Goal: Task Accomplishment & Management: Use online tool/utility

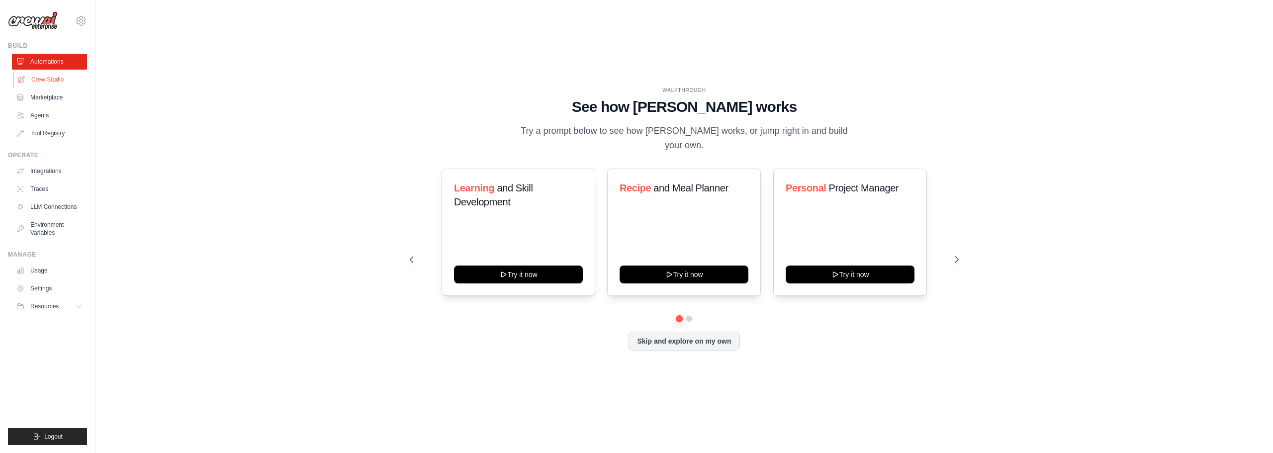
click at [68, 84] on link "Crew Studio" at bounding box center [50, 80] width 75 height 16
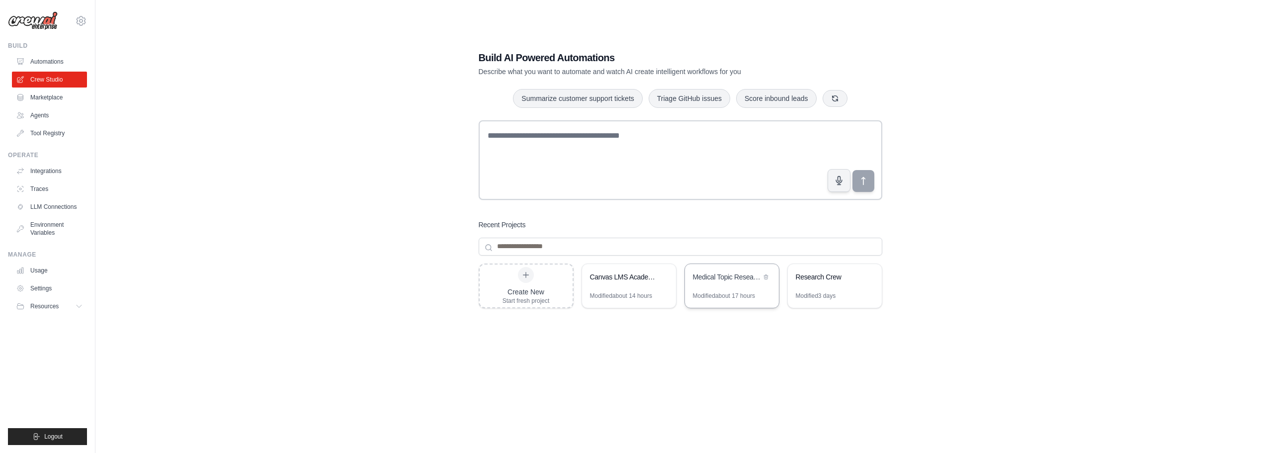
click at [726, 290] on div "Medical Topic Research Automation" at bounding box center [732, 278] width 94 height 28
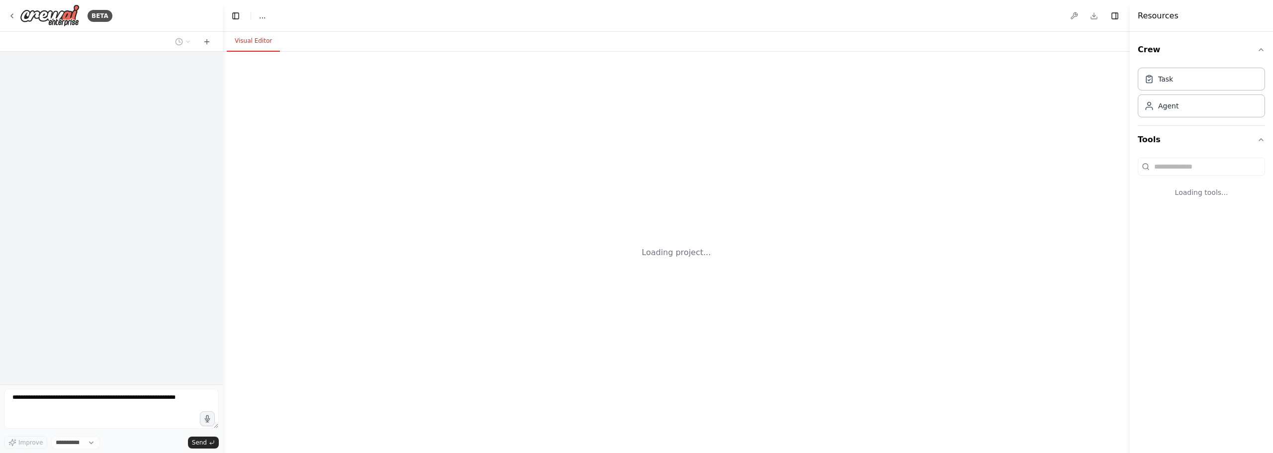
select select "****"
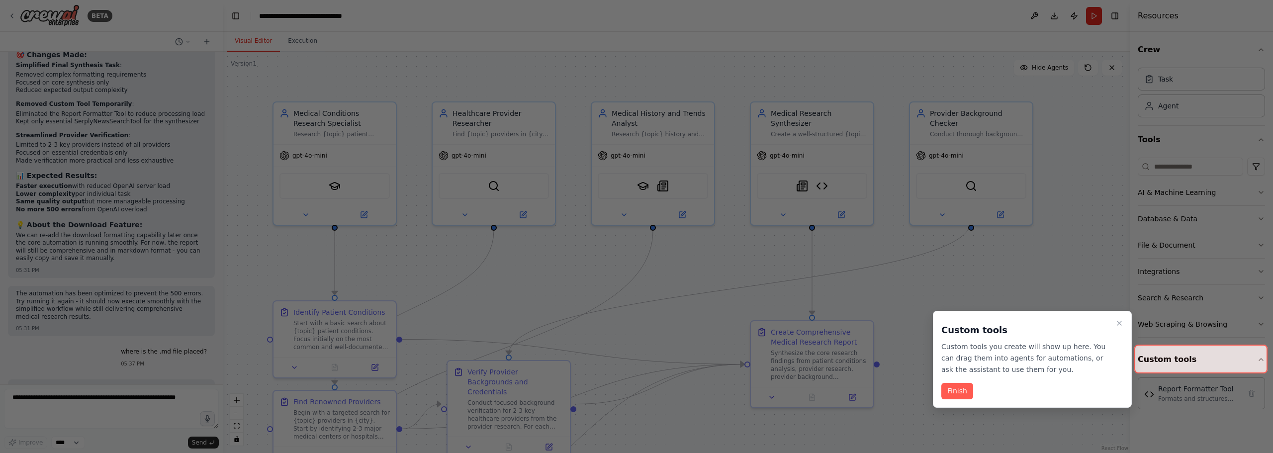
scroll to position [6380, 0]
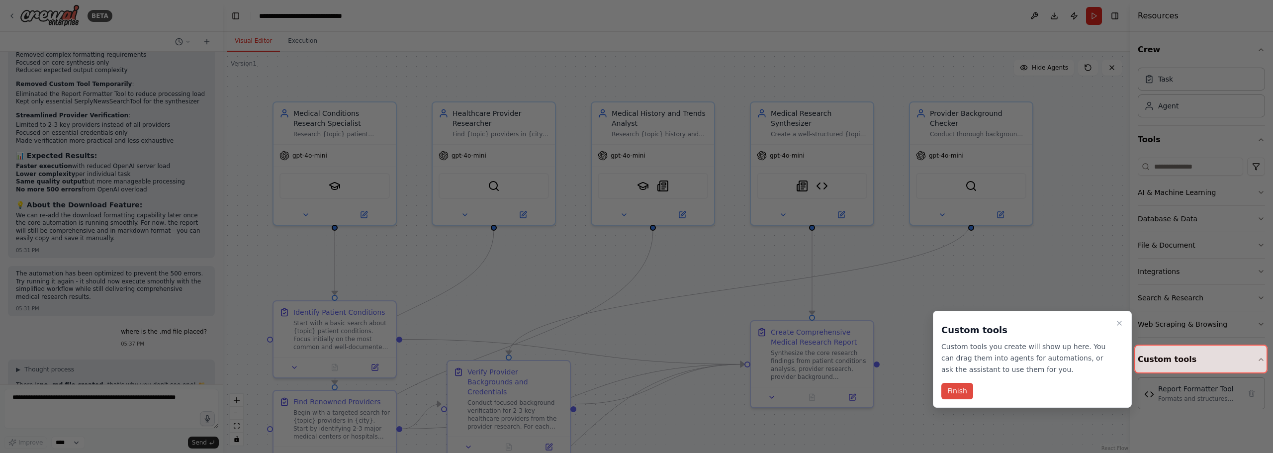
click at [950, 393] on button "Finish" at bounding box center [957, 391] width 32 height 16
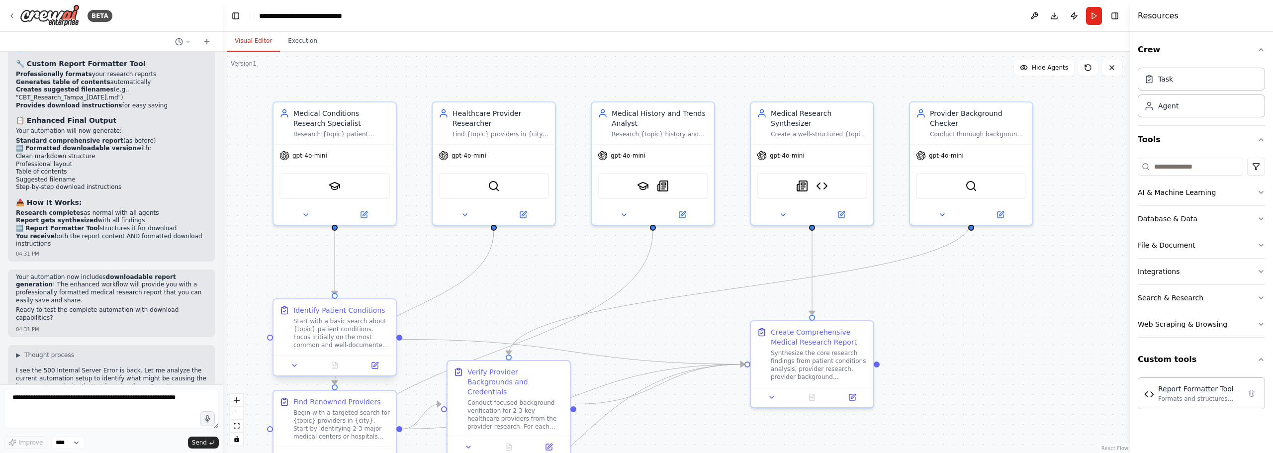
scroll to position [5535, 0]
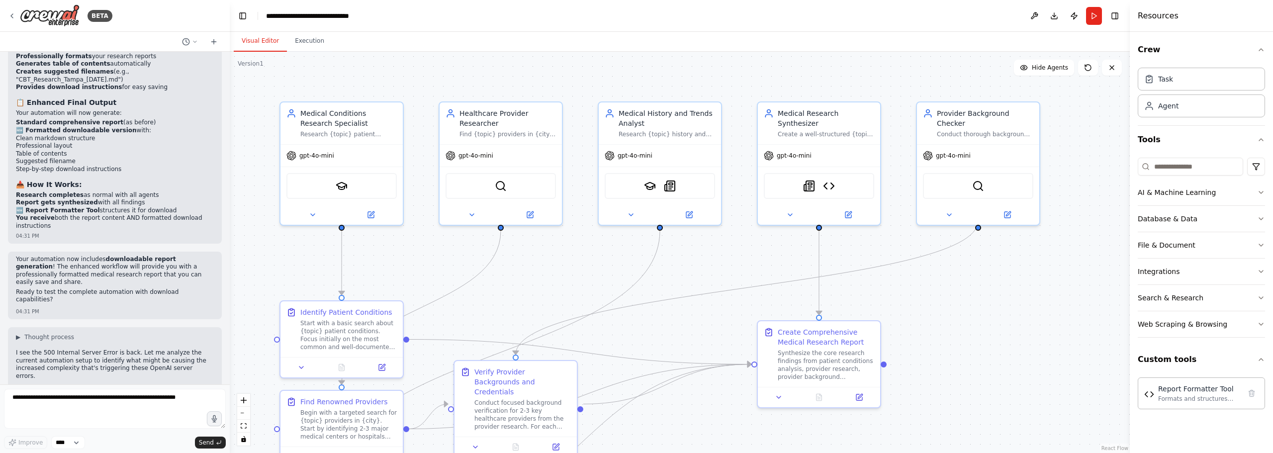
drag, startPoint x: 219, startPoint y: 333, endPoint x: 227, endPoint y: 183, distance: 149.9
click at [228, 182] on div at bounding box center [228, 226] width 4 height 453
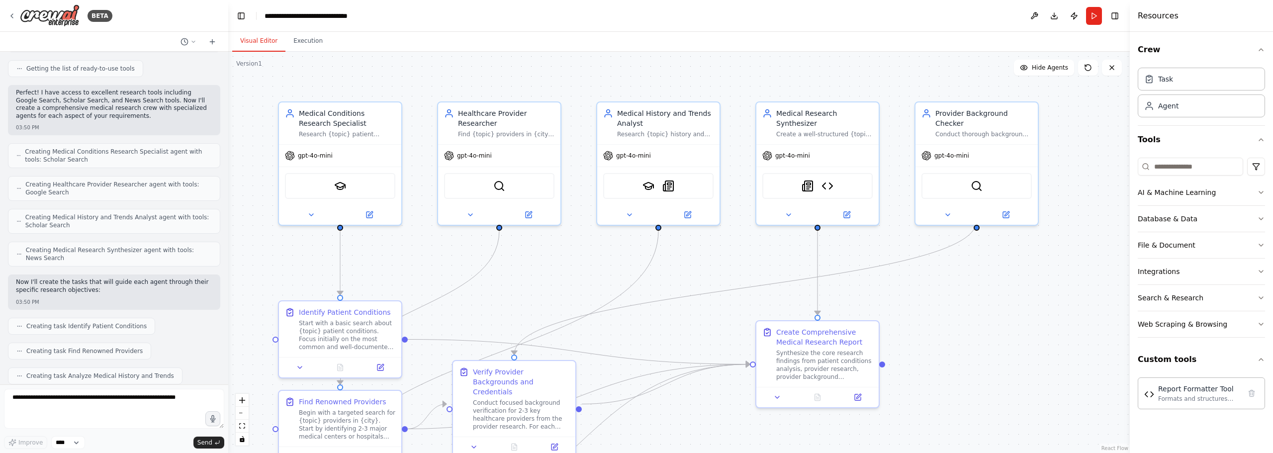
scroll to position [0, 0]
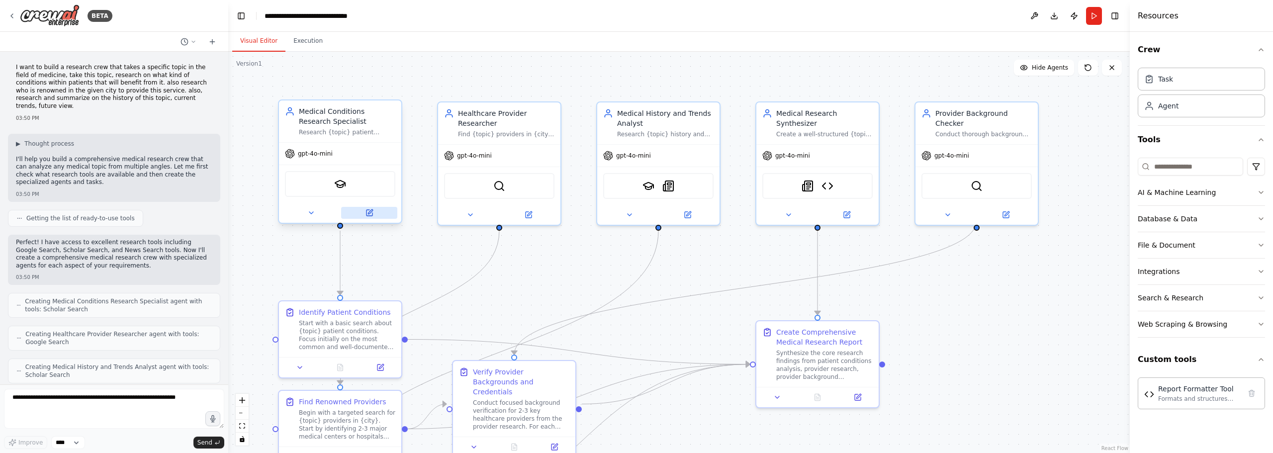
click at [370, 215] on icon at bounding box center [369, 213] width 6 height 6
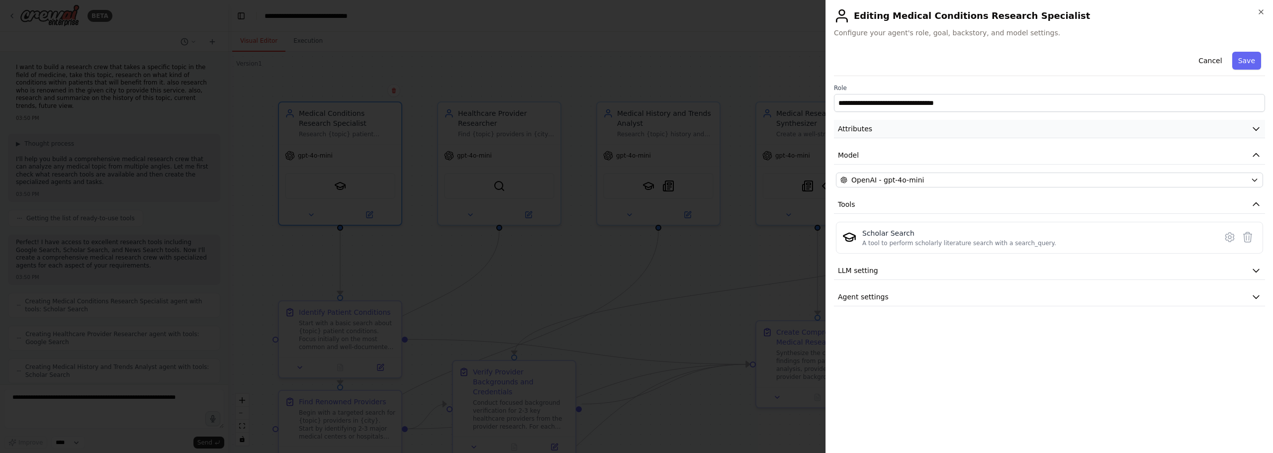
click at [1259, 129] on icon "button" at bounding box center [1256, 129] width 10 height 10
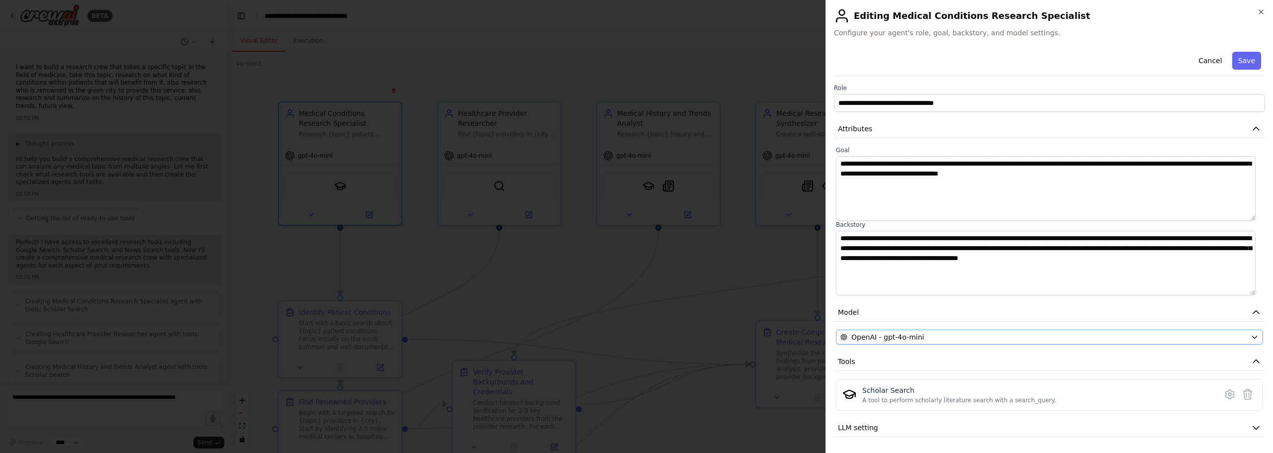
scroll to position [26, 0]
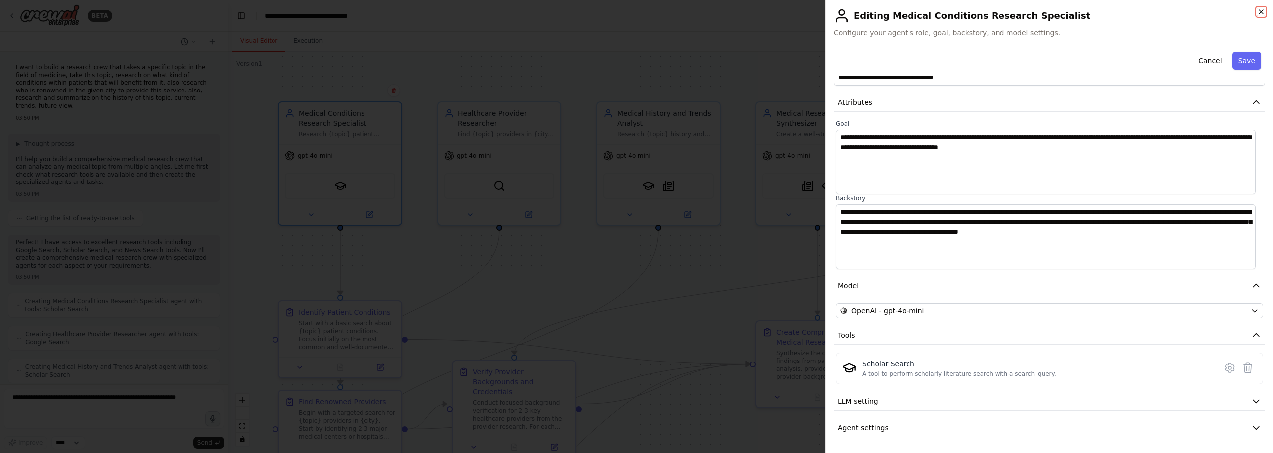
click at [1263, 13] on icon "button" at bounding box center [1261, 12] width 4 height 4
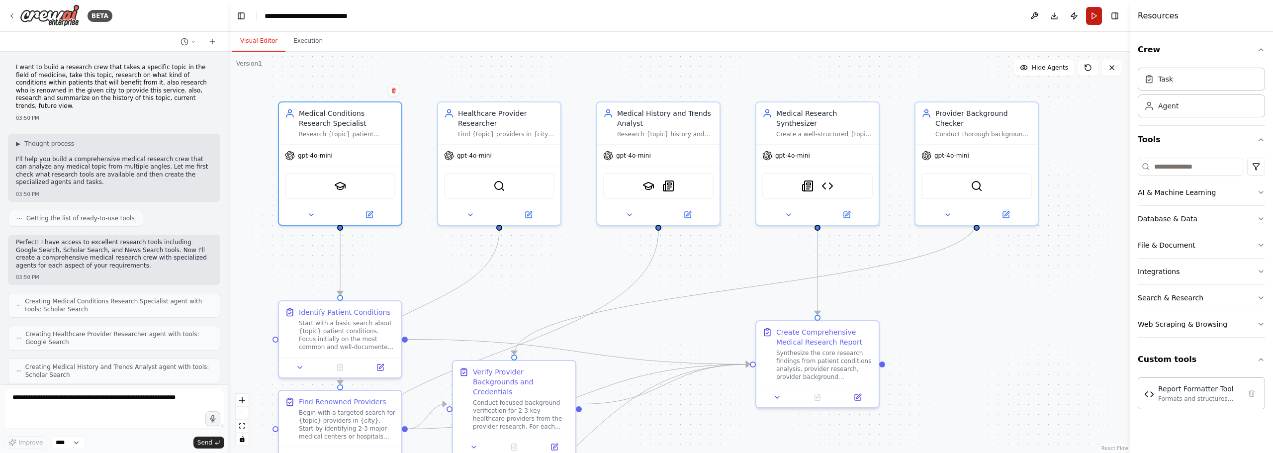
click at [1094, 19] on button "Run" at bounding box center [1094, 16] width 16 height 18
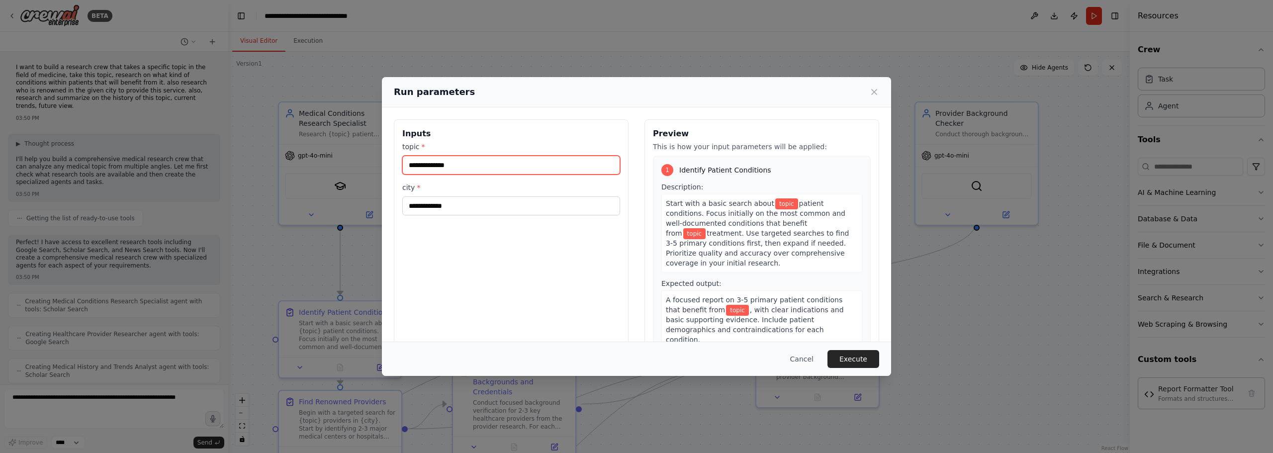
click at [461, 168] on input "topic *" at bounding box center [511, 165] width 218 height 19
type input "**********"
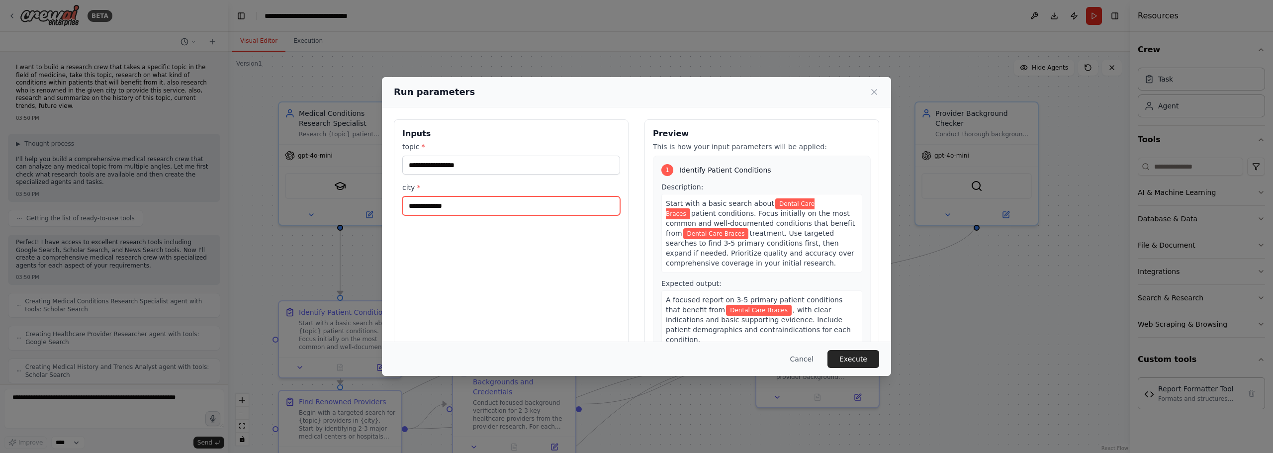
click at [448, 207] on input "city *" at bounding box center [511, 205] width 218 height 19
type input "******"
click at [854, 361] on button "Execute" at bounding box center [853, 359] width 52 height 18
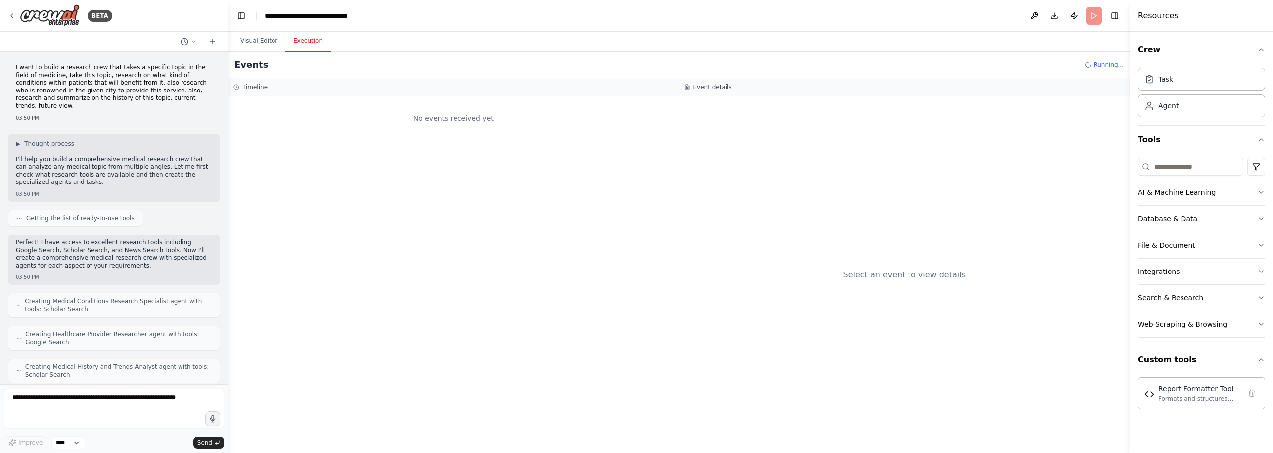
click at [311, 38] on button "Execution" at bounding box center [307, 41] width 45 height 21
click at [713, 132] on h2 "Execution Started" at bounding box center [744, 126] width 90 height 14
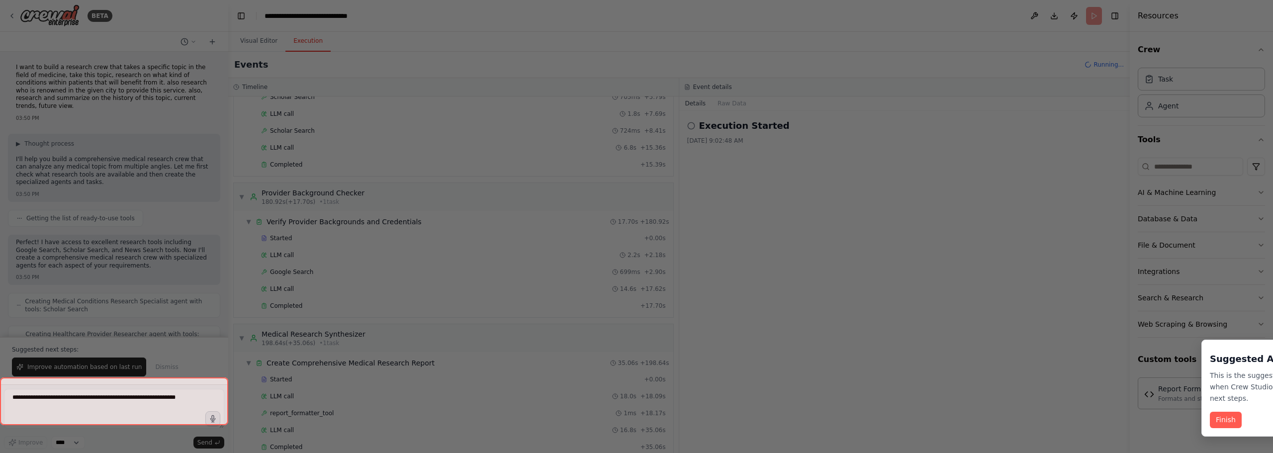
scroll to position [2067, 0]
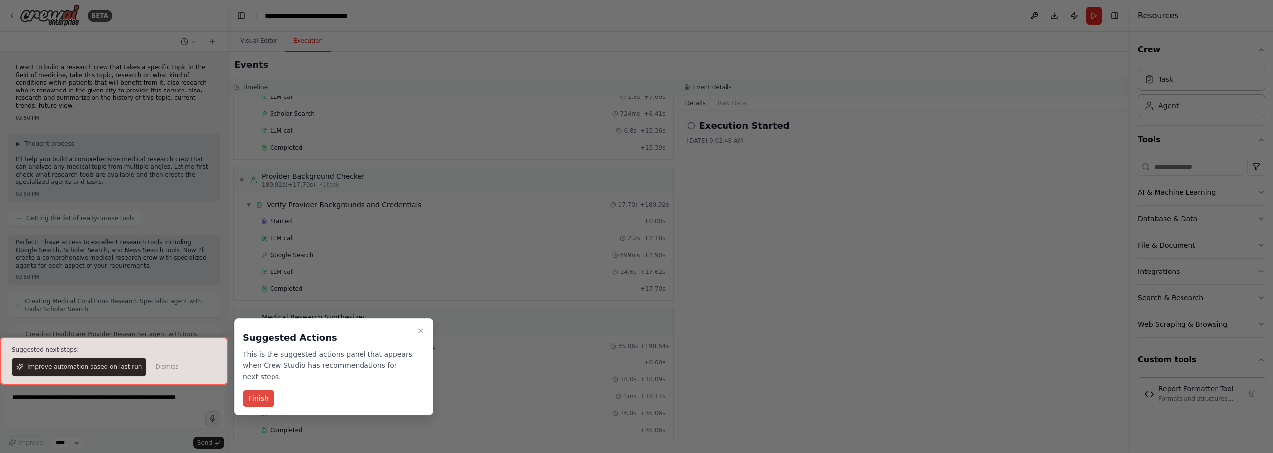
click at [251, 391] on button "Finish" at bounding box center [259, 398] width 32 height 16
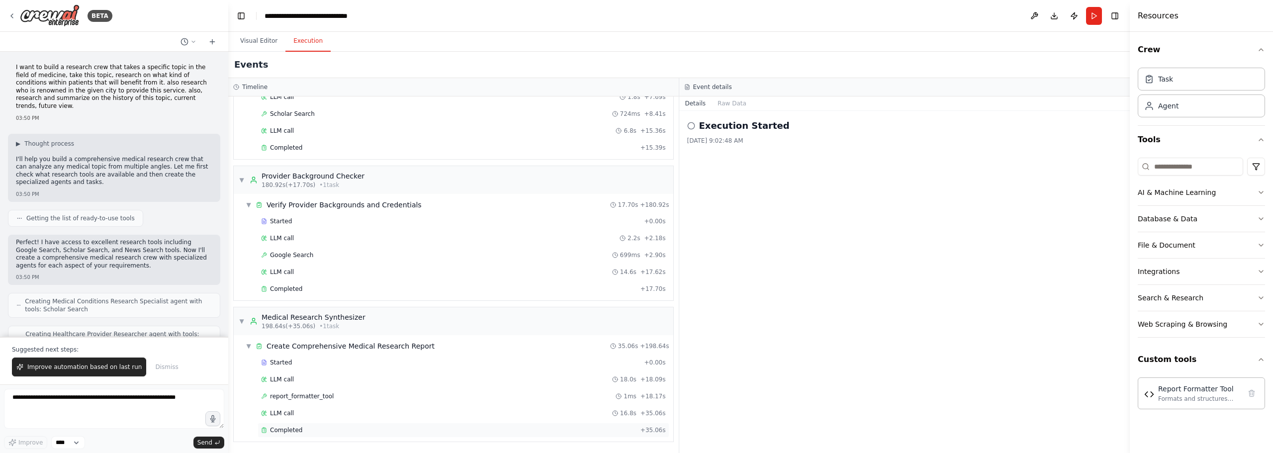
click at [298, 432] on span "Completed" at bounding box center [286, 430] width 32 height 8
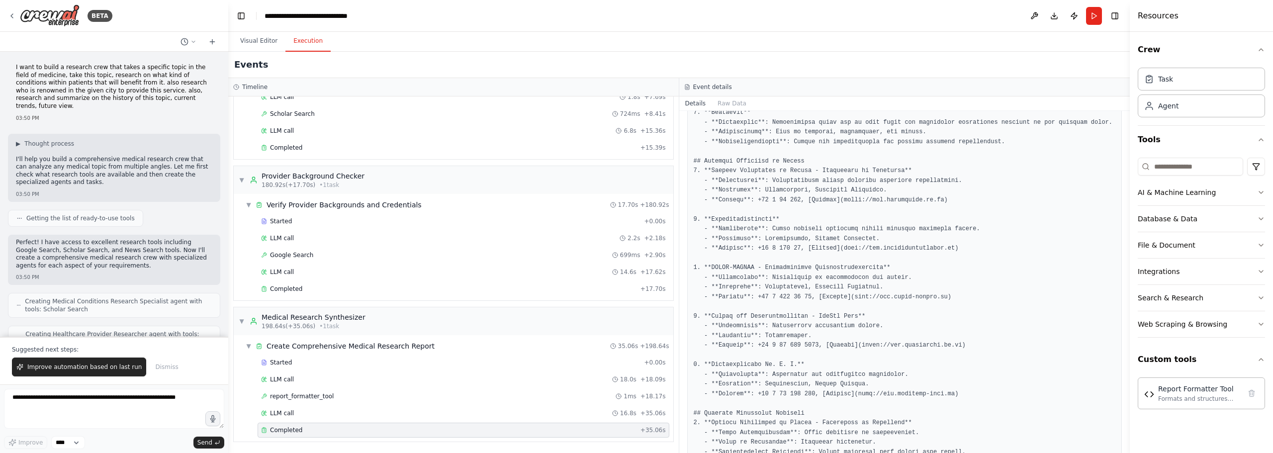
scroll to position [412, 0]
click at [90, 399] on textarea at bounding box center [114, 409] width 220 height 40
type textarea "*"
click at [10, 16] on icon at bounding box center [12, 16] width 8 height 8
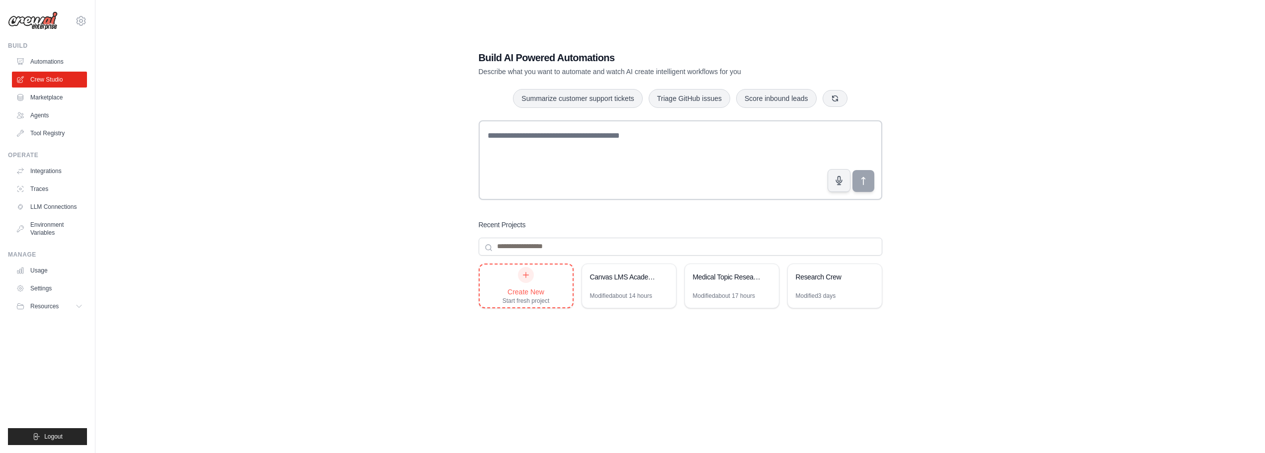
click at [531, 282] on div "Create New Start fresh project" at bounding box center [526, 286] width 47 height 38
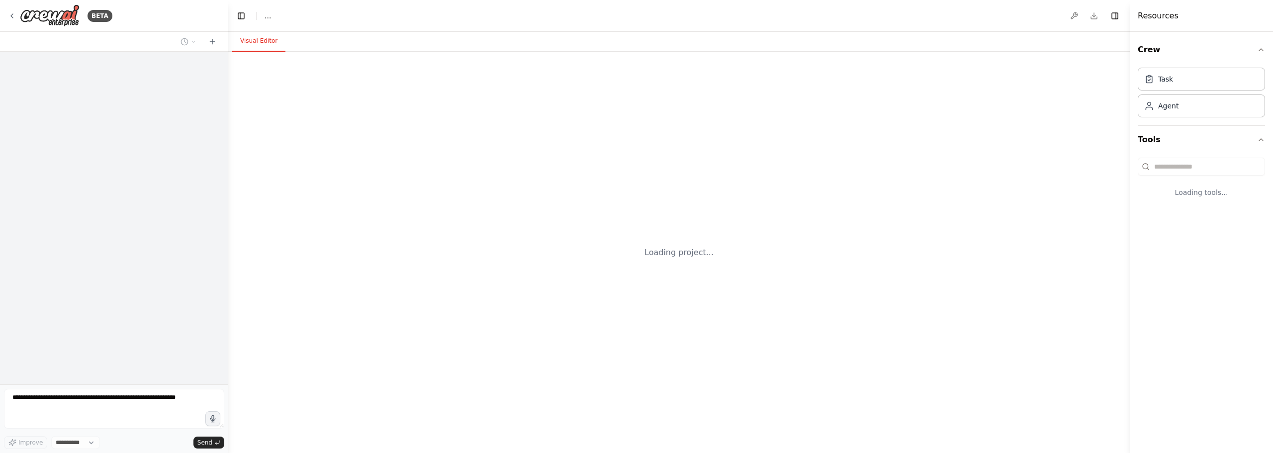
select select "****"
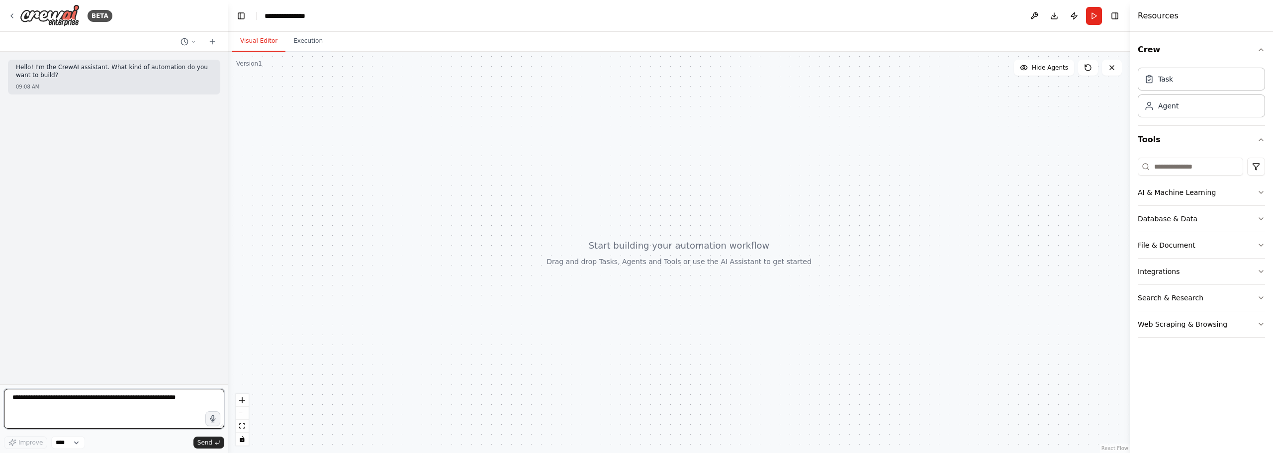
click at [69, 399] on textarea at bounding box center [114, 409] width 220 height 40
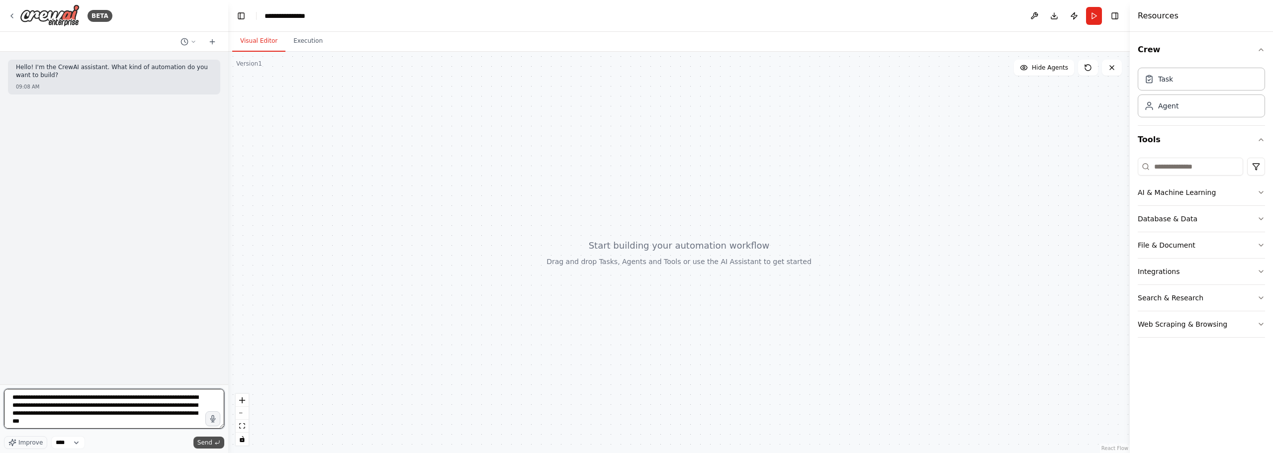
type textarea "**********"
click at [211, 442] on span "Send" at bounding box center [204, 443] width 15 height 8
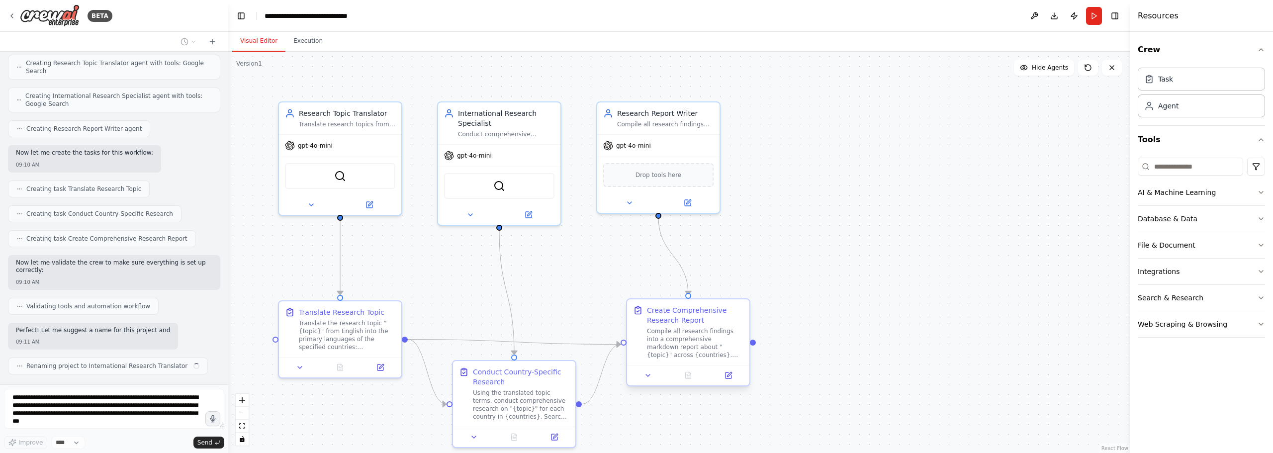
scroll to position [486, 0]
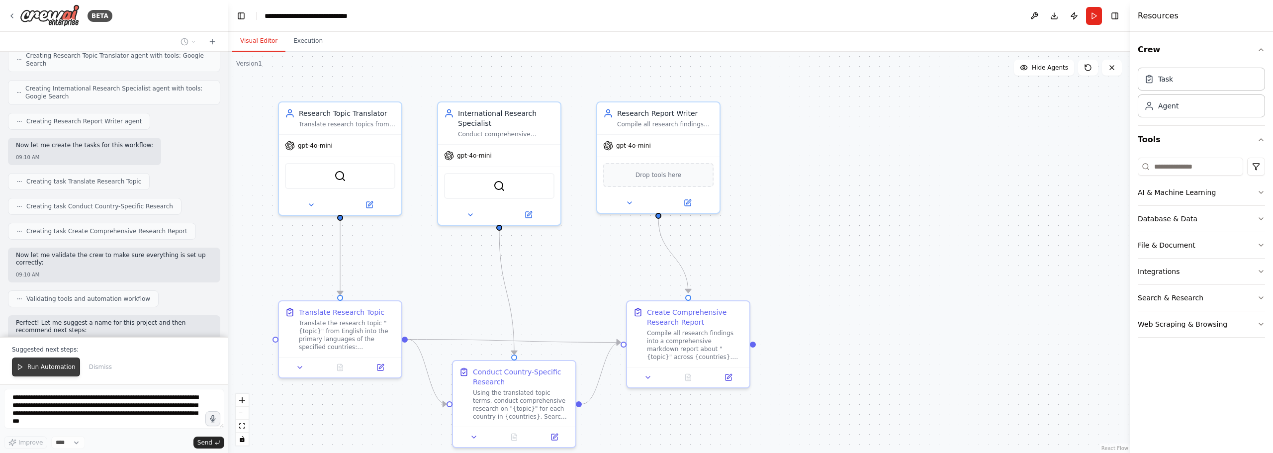
click at [40, 365] on span "Run Automation" at bounding box center [51, 367] width 48 height 8
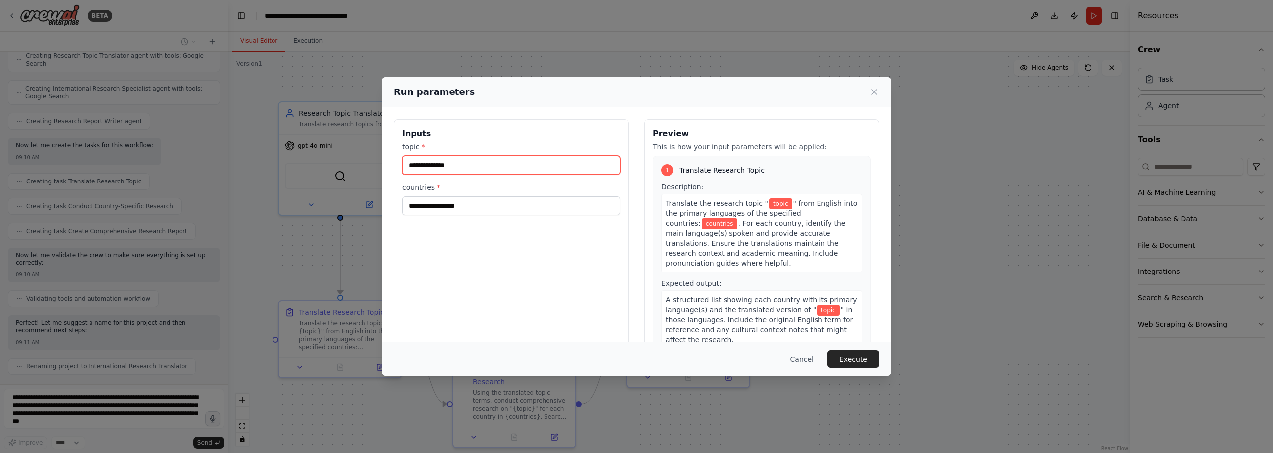
click at [453, 168] on input "topic *" at bounding box center [511, 165] width 218 height 19
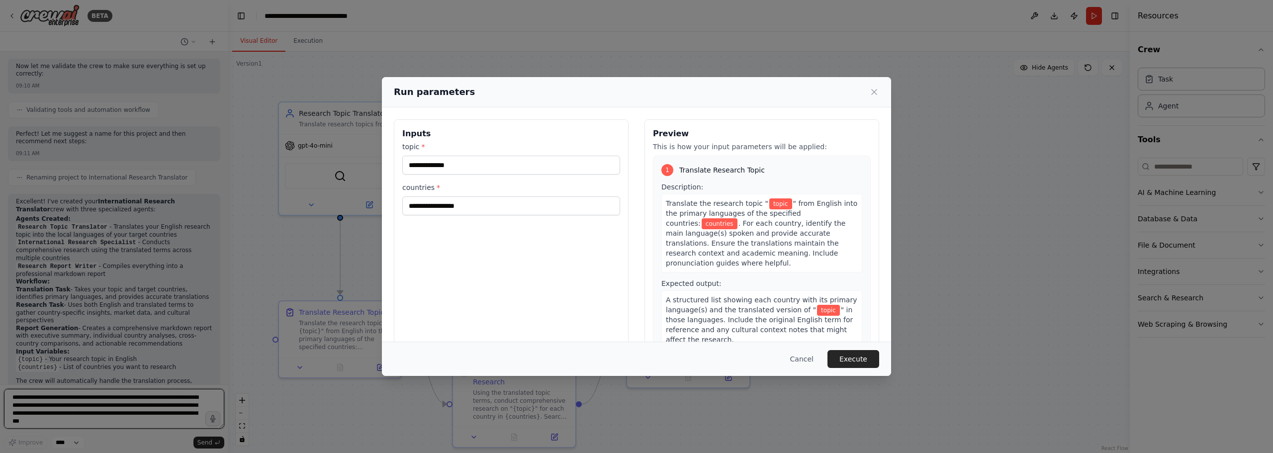
scroll to position [683, 0]
click at [453, 168] on input "topic *" at bounding box center [511, 165] width 218 height 19
type input "*"
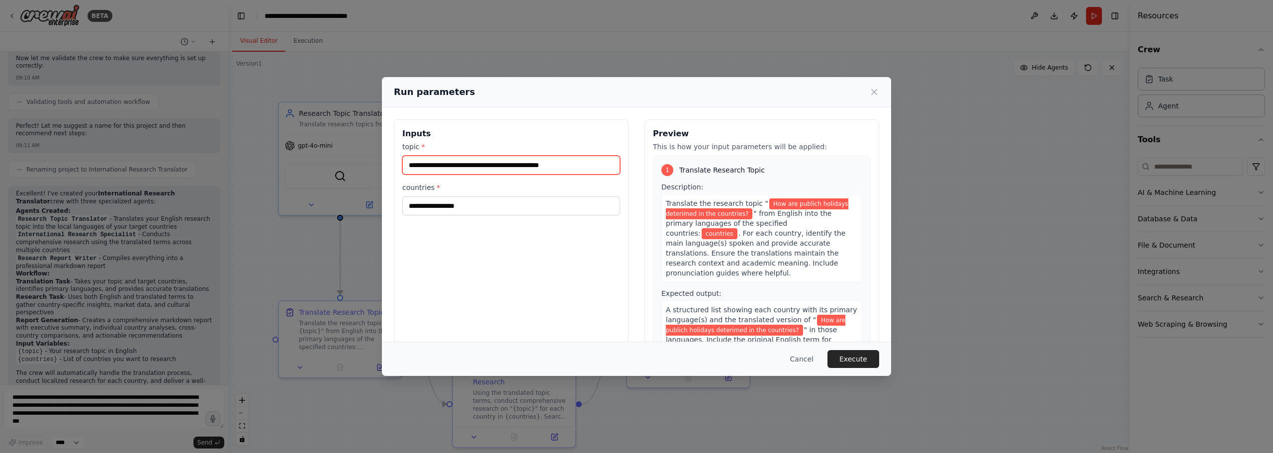
type input "**********"
click at [451, 206] on input "countries *" at bounding box center [511, 205] width 218 height 19
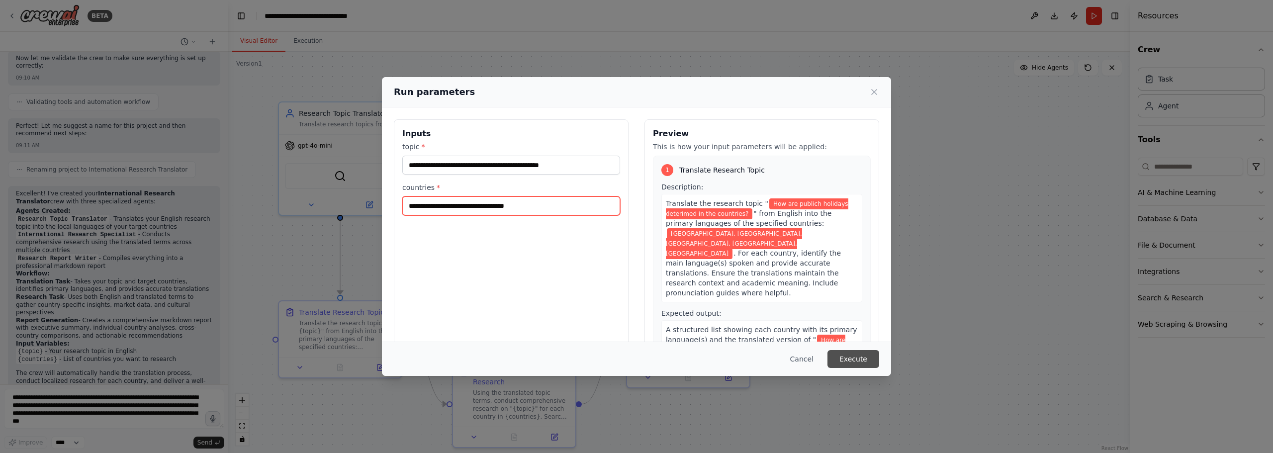
type input "**********"
click at [853, 360] on button "Execute" at bounding box center [853, 359] width 52 height 18
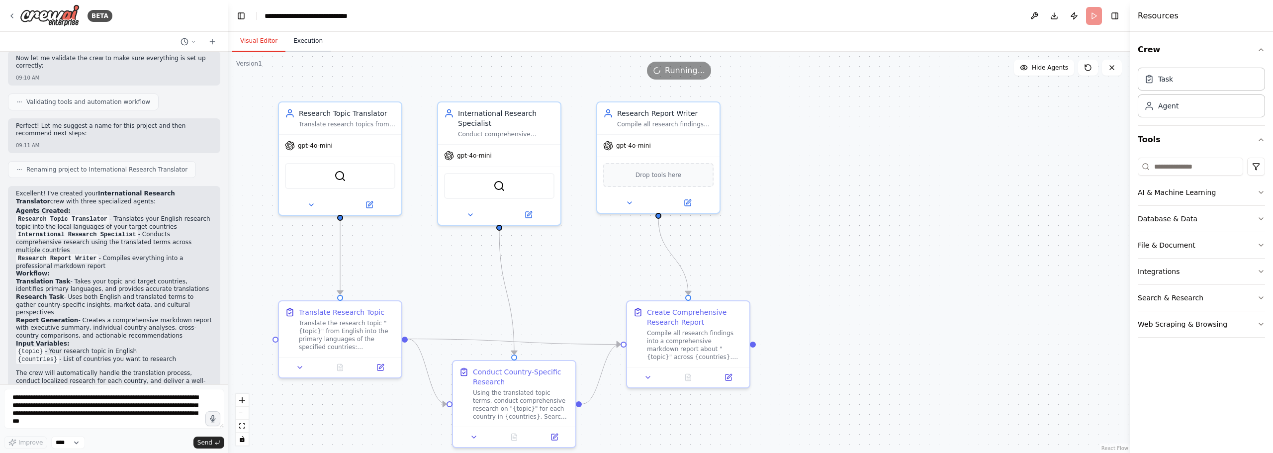
click at [308, 37] on button "Execution" at bounding box center [307, 41] width 45 height 21
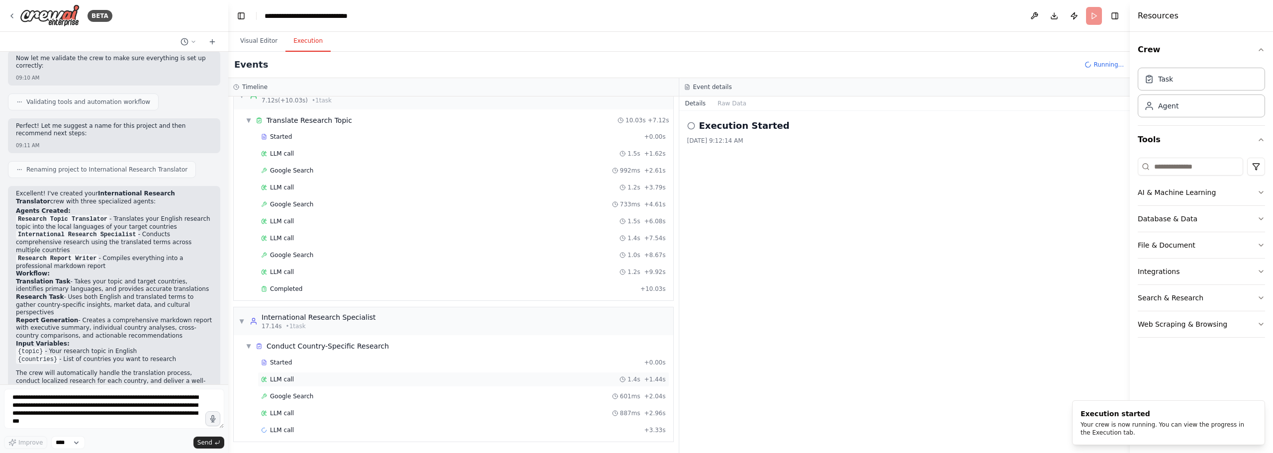
scroll to position [37, 0]
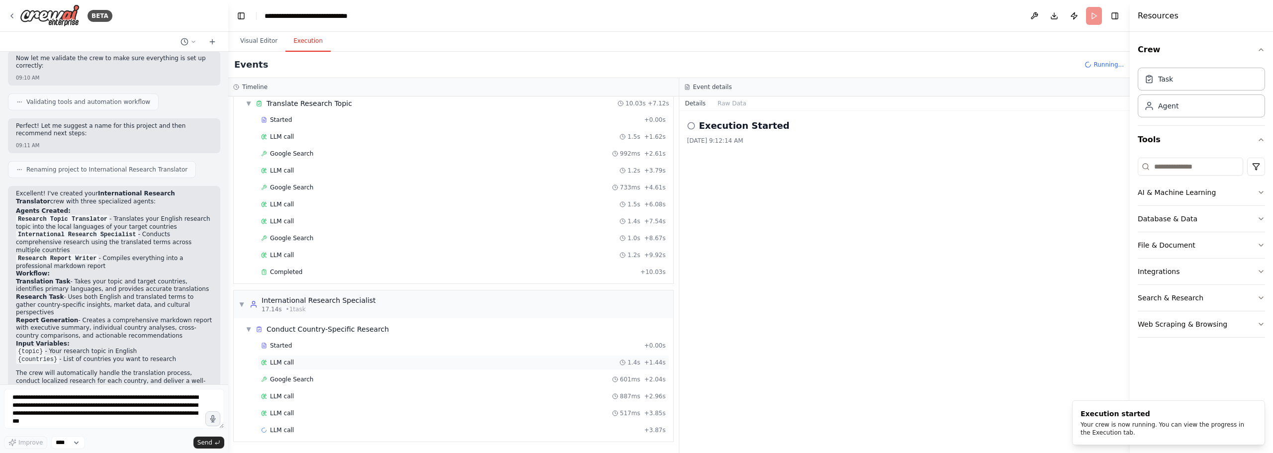
click at [286, 362] on span "LLM call" at bounding box center [282, 363] width 24 height 8
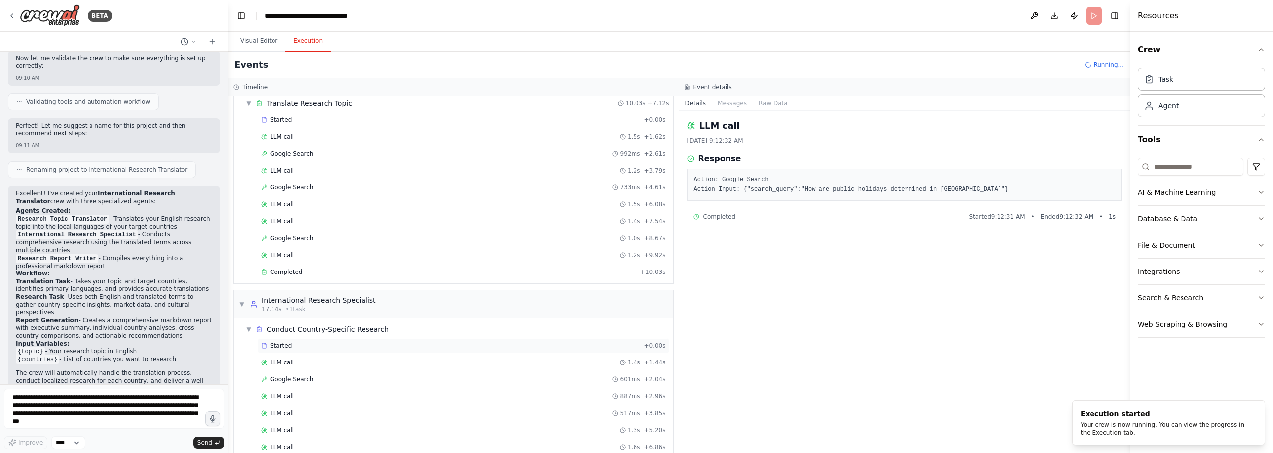
click at [284, 347] on span "Started" at bounding box center [281, 346] width 22 height 8
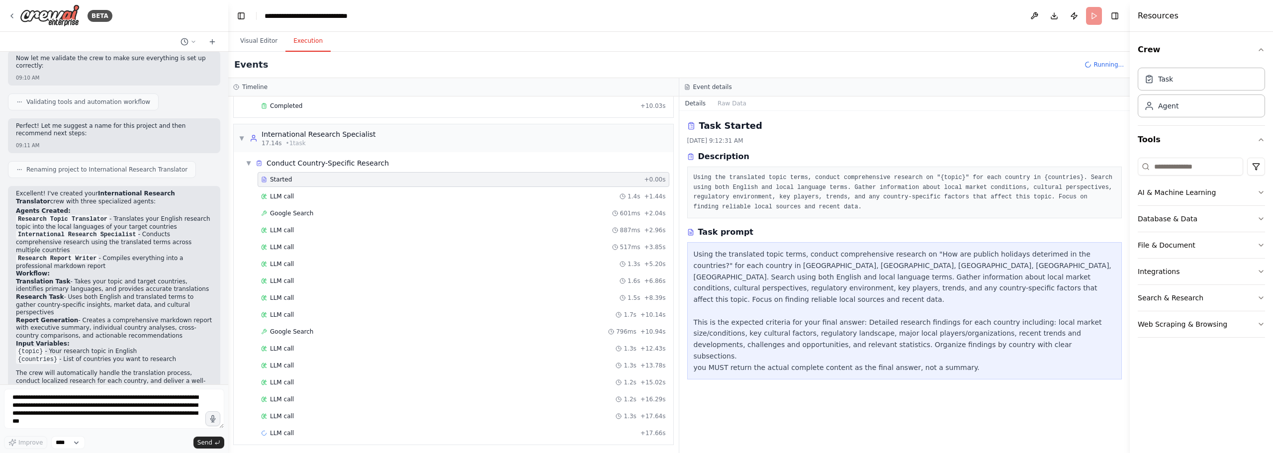
scroll to position [206, 0]
click at [288, 328] on span "Google Search" at bounding box center [291, 329] width 43 height 8
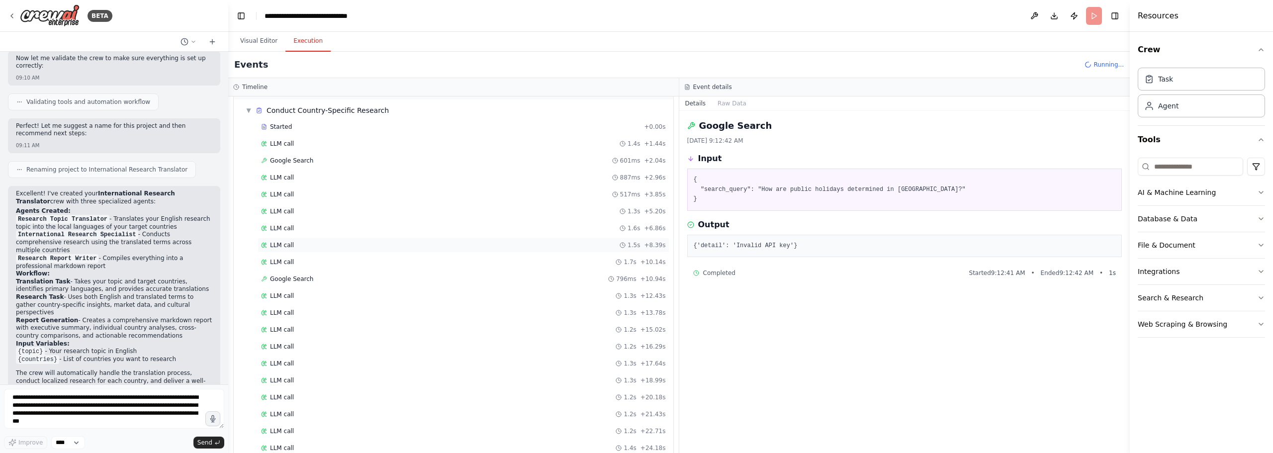
scroll to position [306, 0]
click at [290, 281] on span "LLM call" at bounding box center [282, 280] width 24 height 8
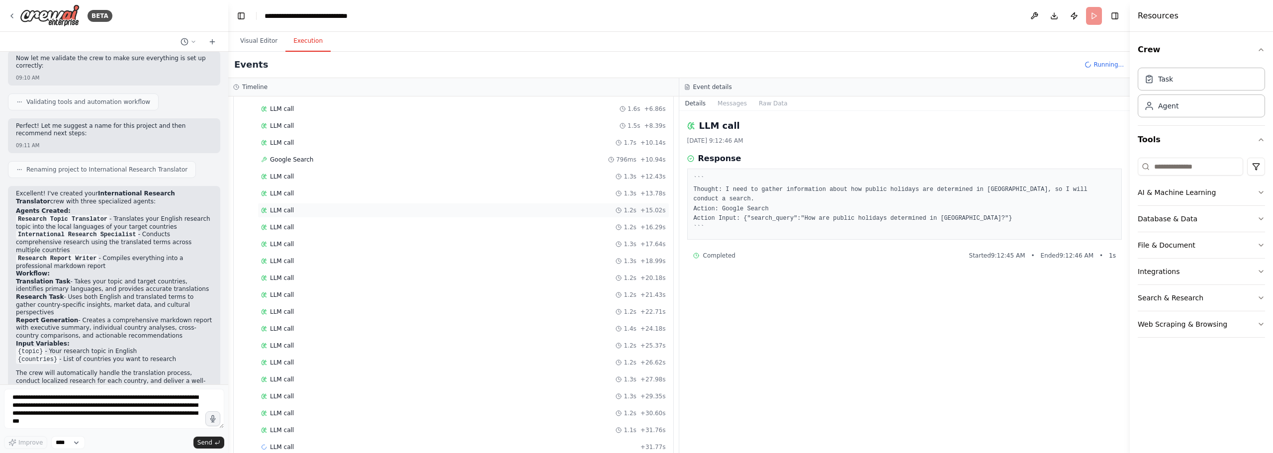
scroll to position [392, 0]
click at [278, 346] on span "LLM call" at bounding box center [282, 346] width 24 height 8
click at [285, 412] on span "LLM call" at bounding box center [282, 413] width 24 height 8
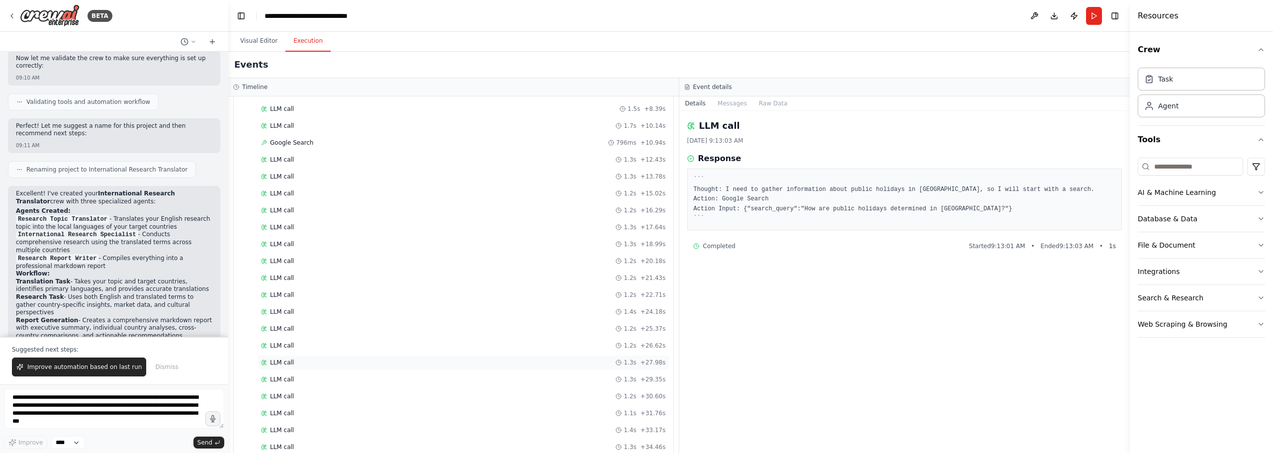
scroll to position [550, 0]
click at [291, 431] on span "Completed" at bounding box center [286, 430] width 32 height 8
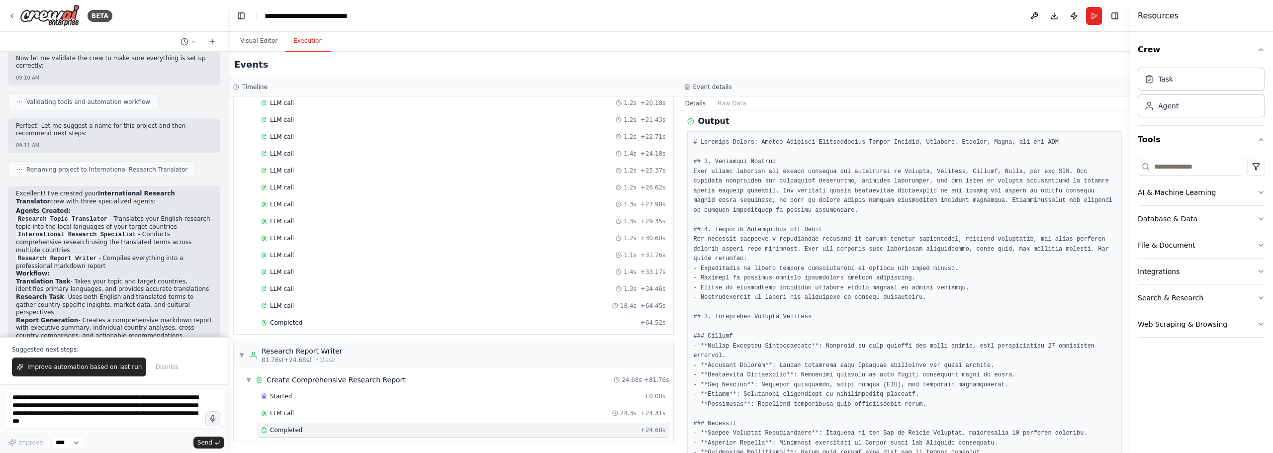
scroll to position [0, 0]
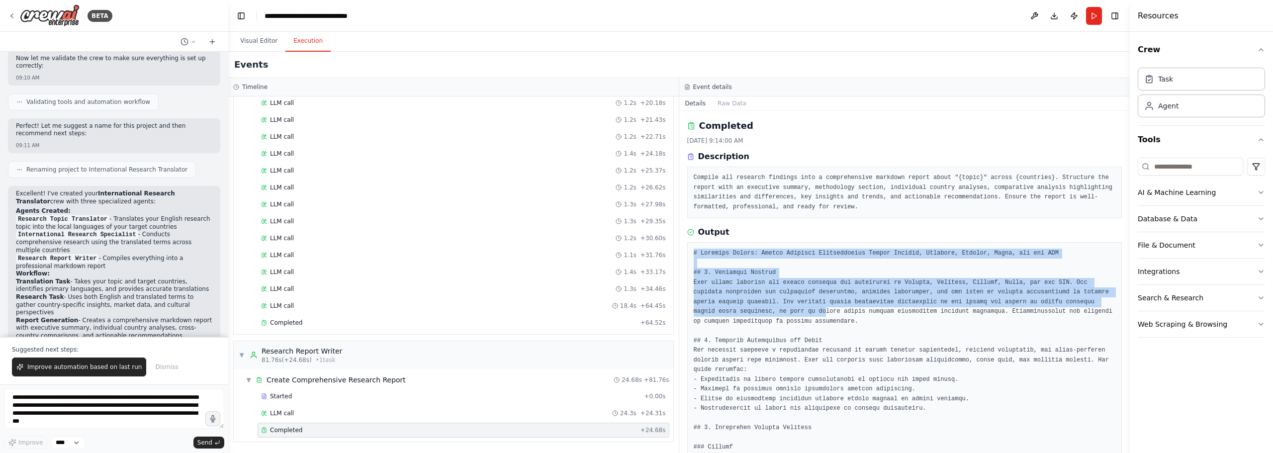
drag, startPoint x: 695, startPoint y: 256, endPoint x: 726, endPoint y: 310, distance: 63.0
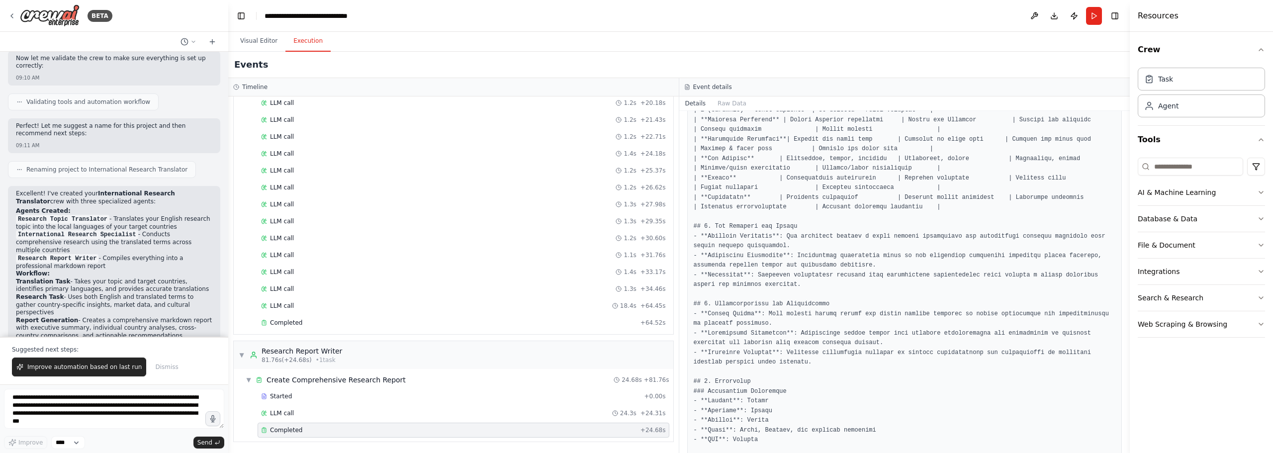
scroll to position [826, 0]
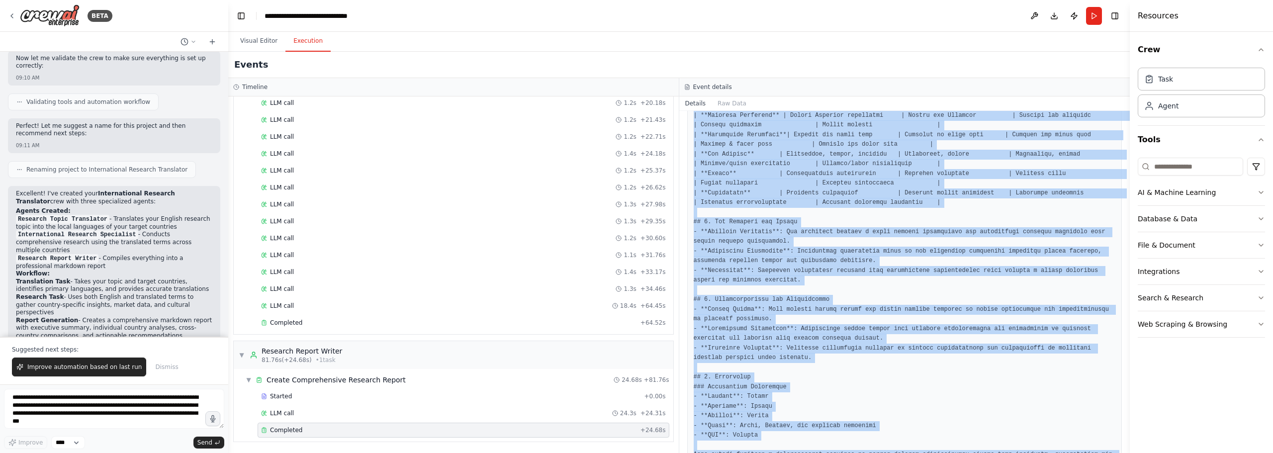
copy pre "lo ip dolors ametcon adipiscingeli se doeiusm tem incid utlabo. - Etdolore ma a…"
click at [1055, 19] on button "Download" at bounding box center [1054, 16] width 16 height 18
